Goal: Navigation & Orientation: Go to known website

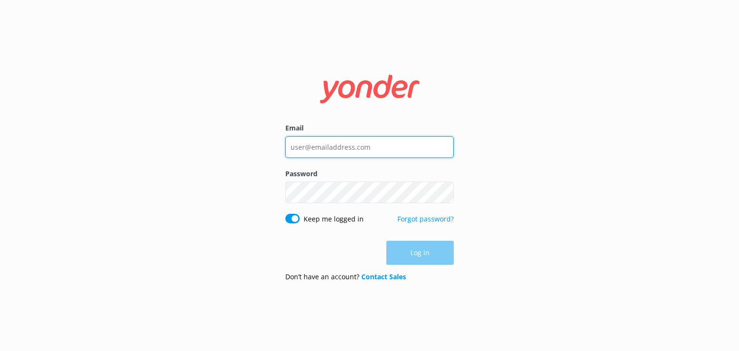
click at [343, 144] on input "Email" at bounding box center [369, 147] width 168 height 22
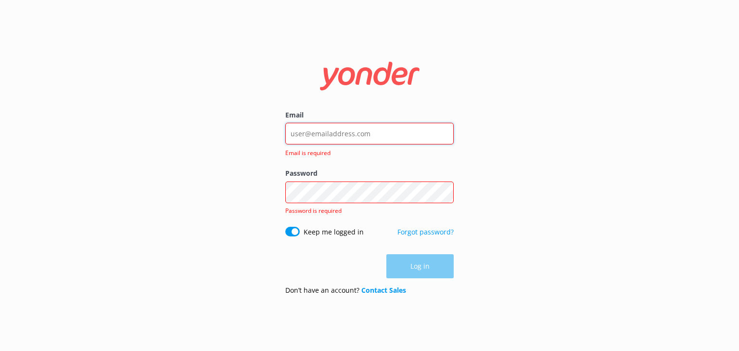
type input "[PERSON_NAME][EMAIL_ADDRESS][DOMAIN_NAME]"
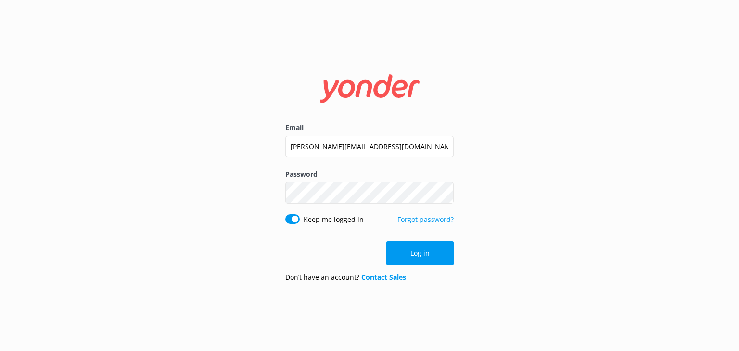
drag, startPoint x: 426, startPoint y: 255, endPoint x: 427, endPoint y: 167, distance: 87.6
click at [426, 254] on button "Log in" at bounding box center [419, 253] width 67 height 24
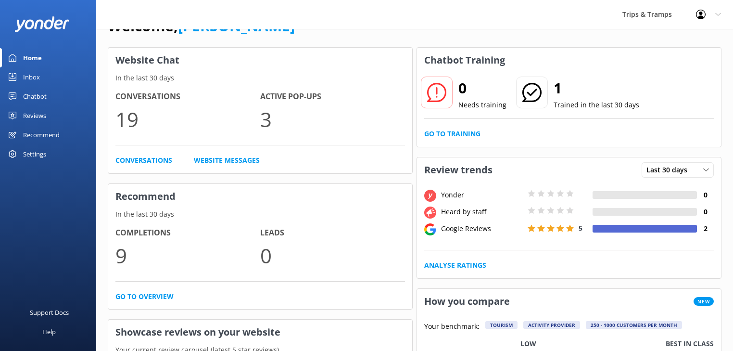
scroll to position [77, 0]
